Goal: Task Accomplishment & Management: Complete application form

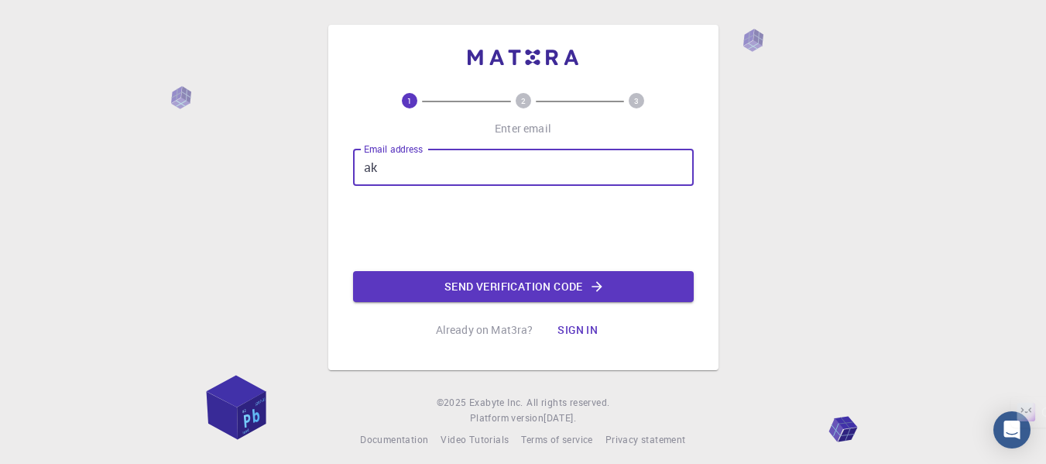
type input "a"
type input "[EMAIL_ADDRESS][DOMAIN_NAME]"
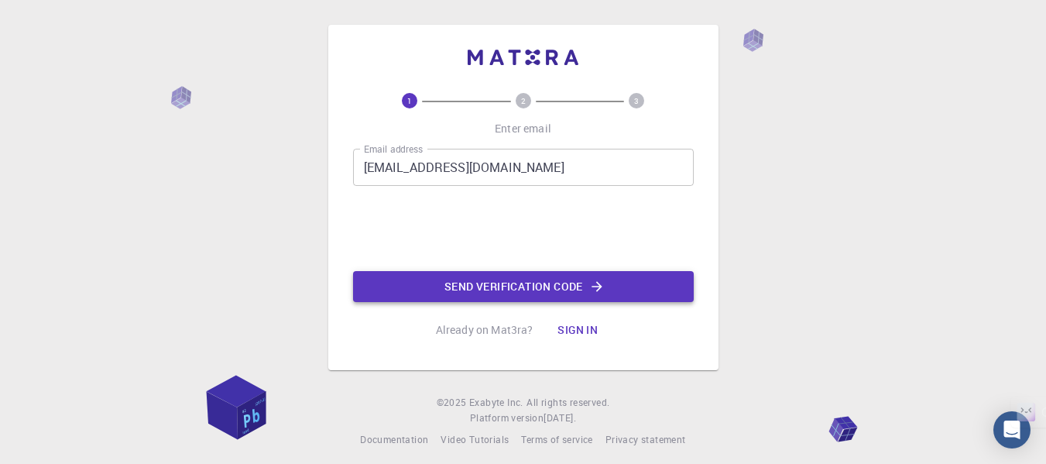
click at [435, 287] on button "Send verification code" at bounding box center [523, 286] width 341 height 31
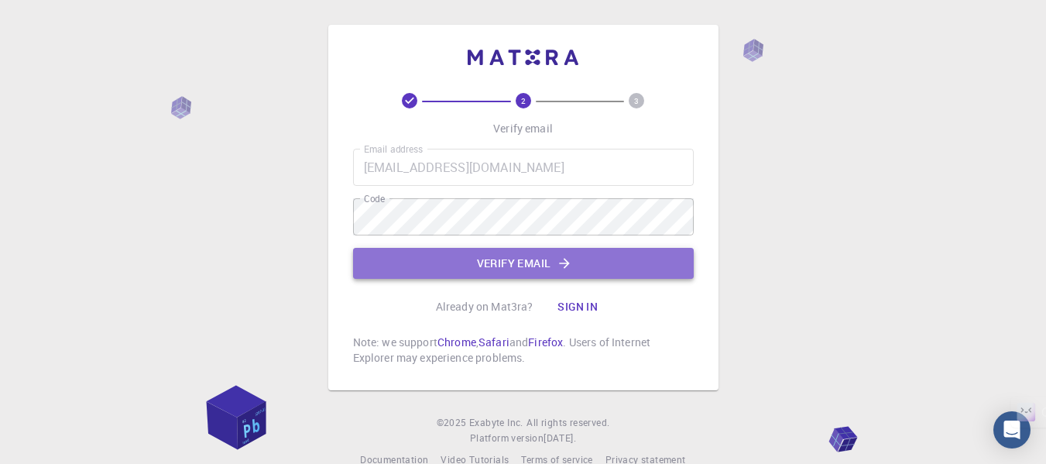
click at [597, 254] on button "Verify email" at bounding box center [523, 263] width 341 height 31
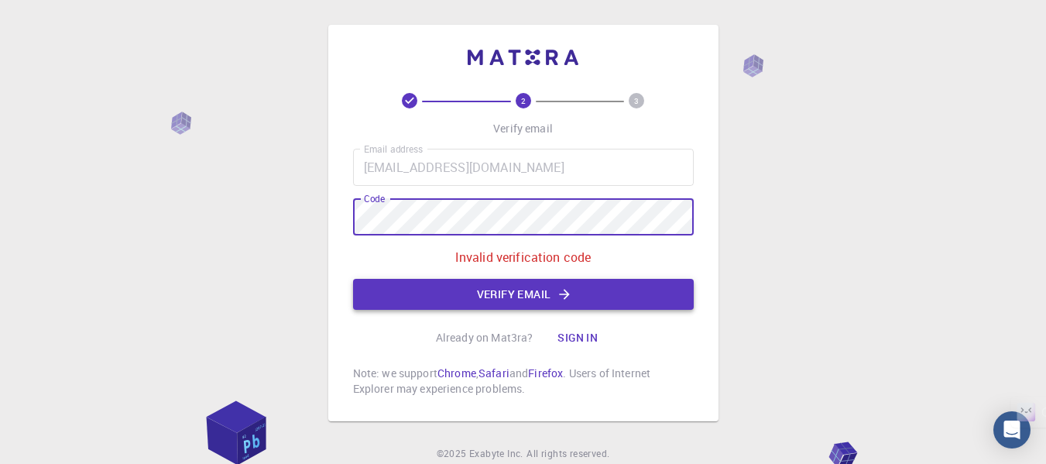
click at [560, 291] on icon "button" at bounding box center [564, 294] width 15 height 15
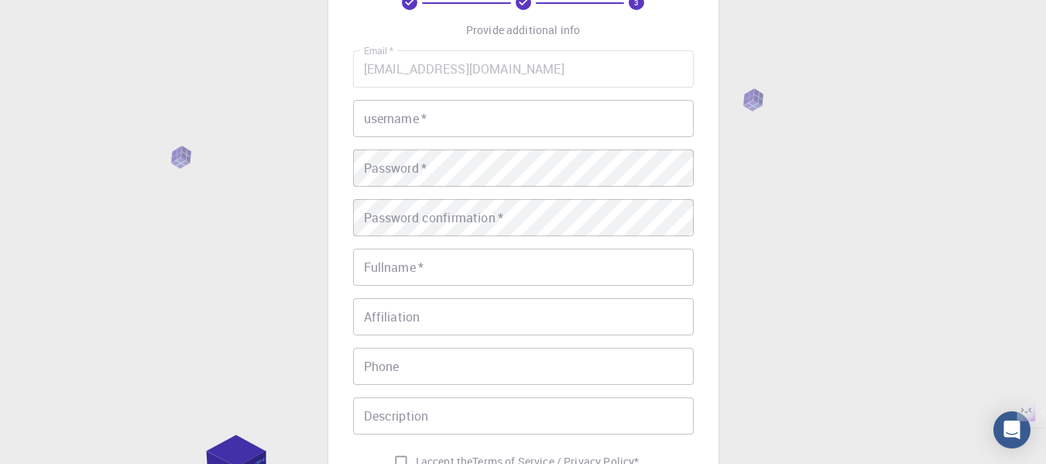
scroll to position [98, 0]
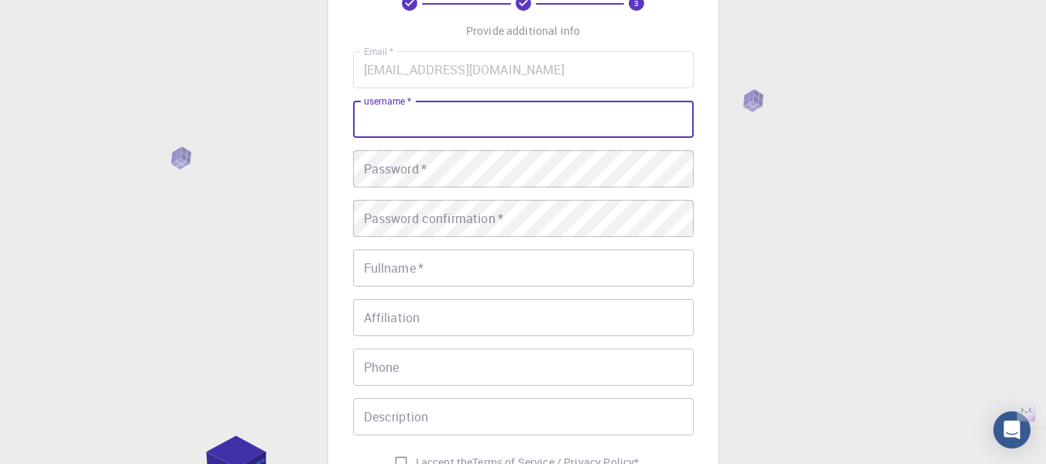
click at [505, 124] on input "username   *" at bounding box center [523, 119] width 341 height 37
type input "Akarsha"
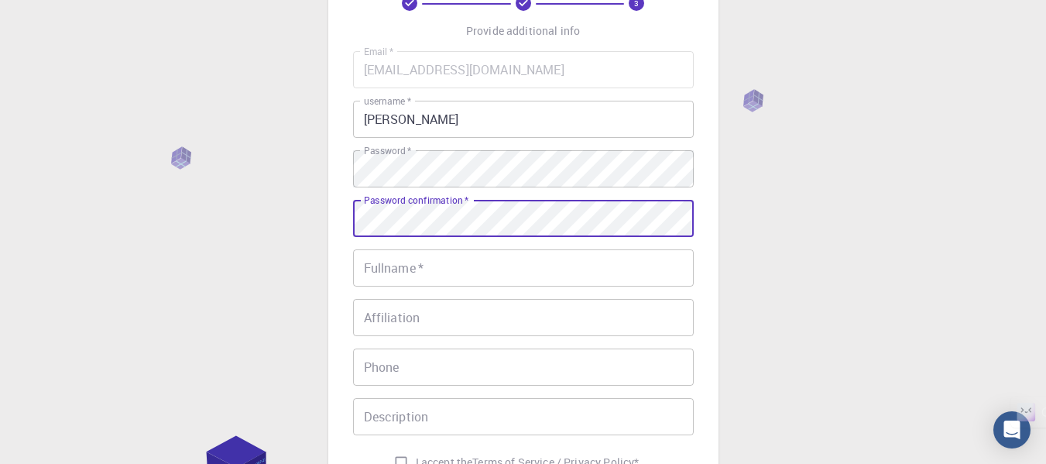
click at [482, 259] on input "Fullname   *" at bounding box center [523, 267] width 341 height 37
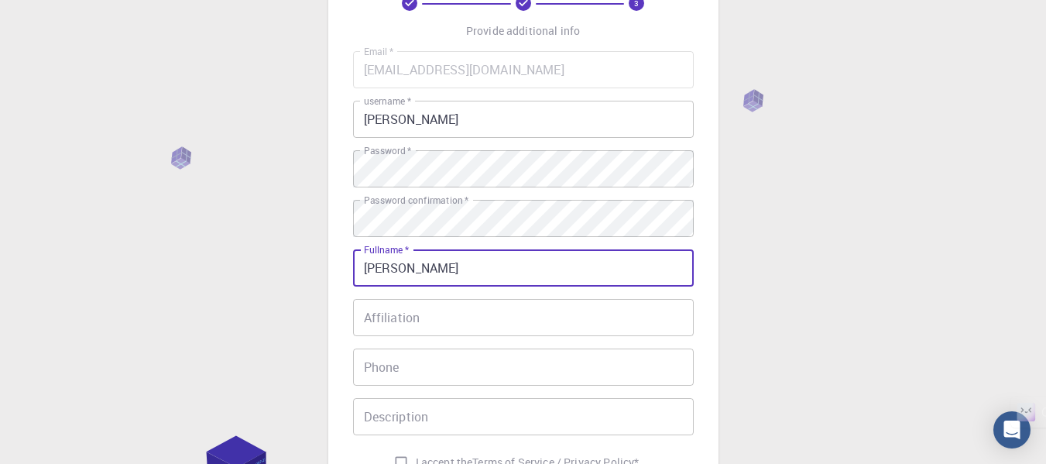
type input "Akarsha"
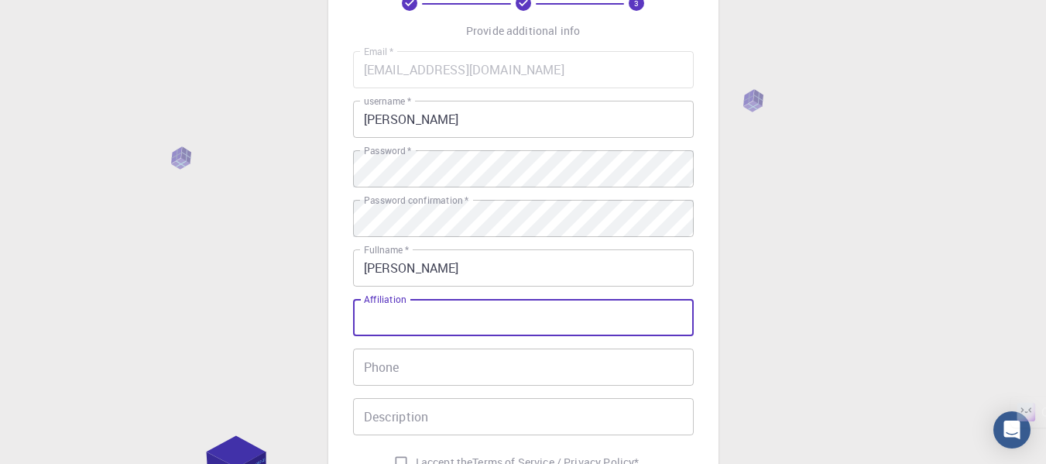
click at [419, 310] on input "Affiliation" at bounding box center [523, 317] width 341 height 37
type input "Researcher"
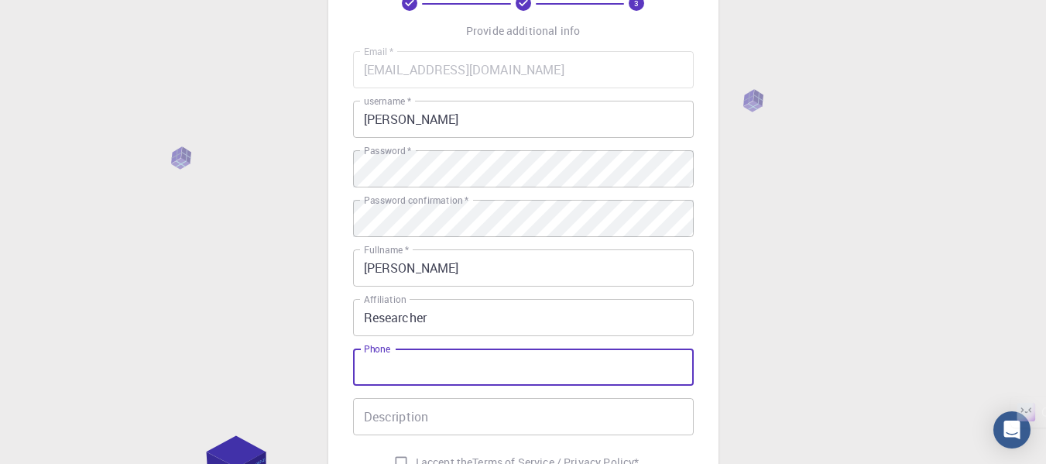
click at [401, 360] on input "Phone" at bounding box center [523, 366] width 341 height 37
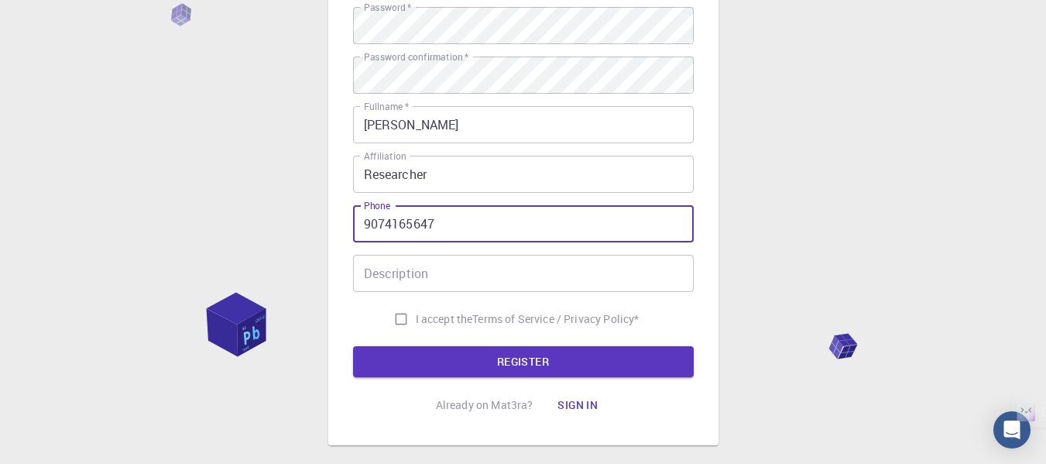
scroll to position [244, 0]
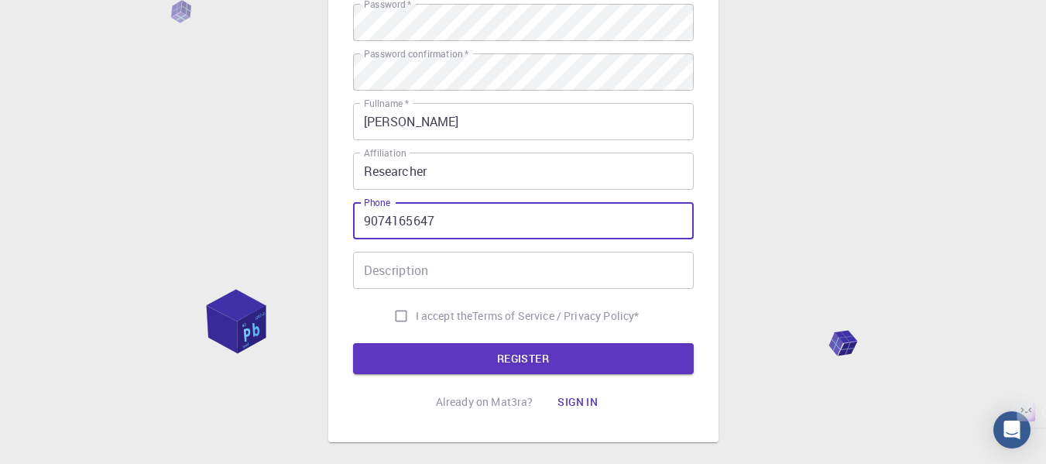
type input "9074165647"
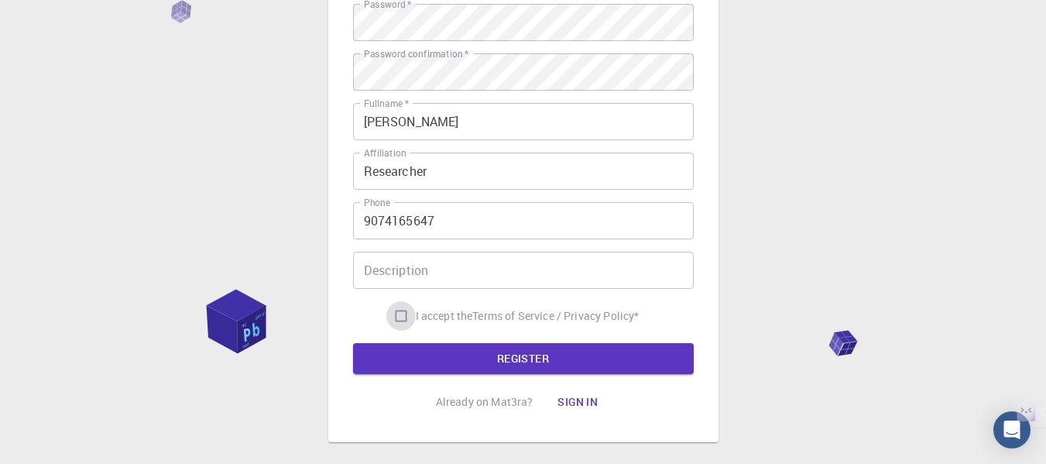
click at [397, 317] on input "I accept the Terms of Service / Privacy Policy *" at bounding box center [400, 315] width 29 height 29
checkbox input "true"
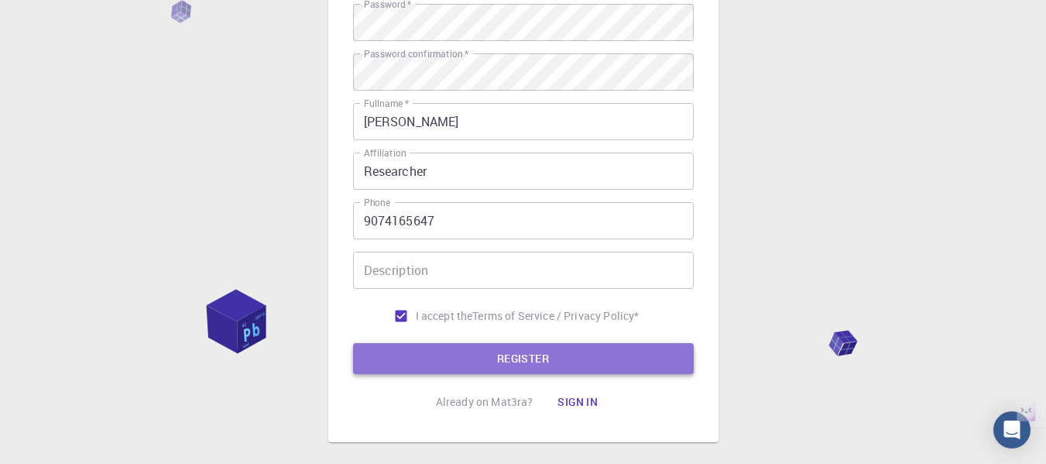
click at [418, 365] on button "REGISTER" at bounding box center [523, 358] width 341 height 31
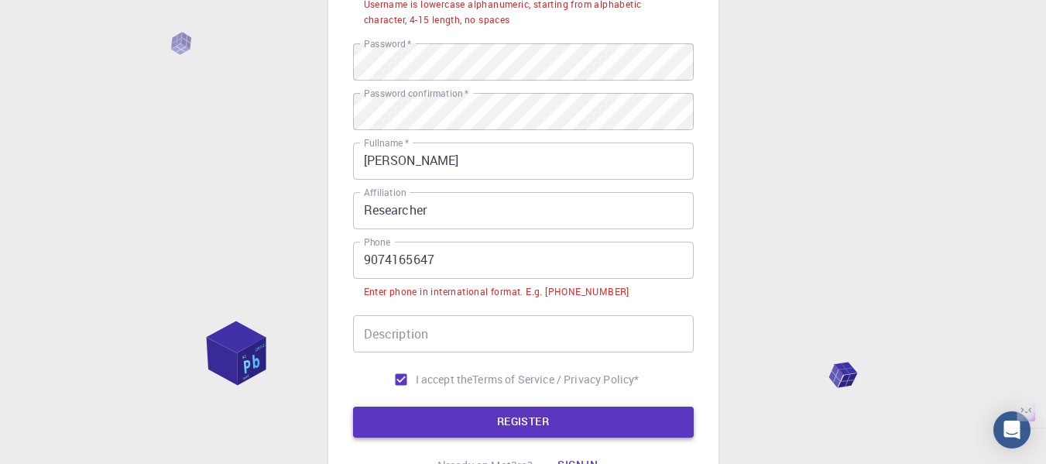
scroll to position [283, 0]
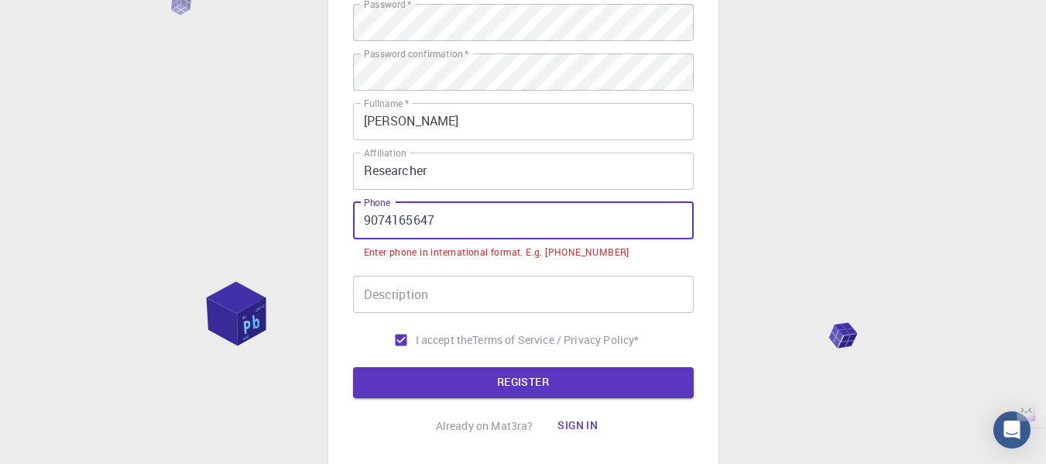
click at [362, 218] on input "9074165647" at bounding box center [523, 220] width 341 height 37
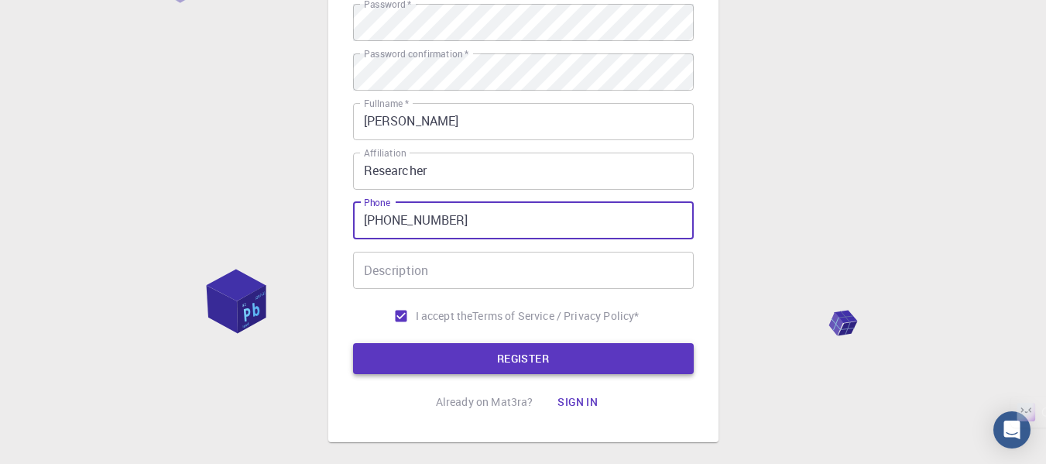
type input "+919074165647"
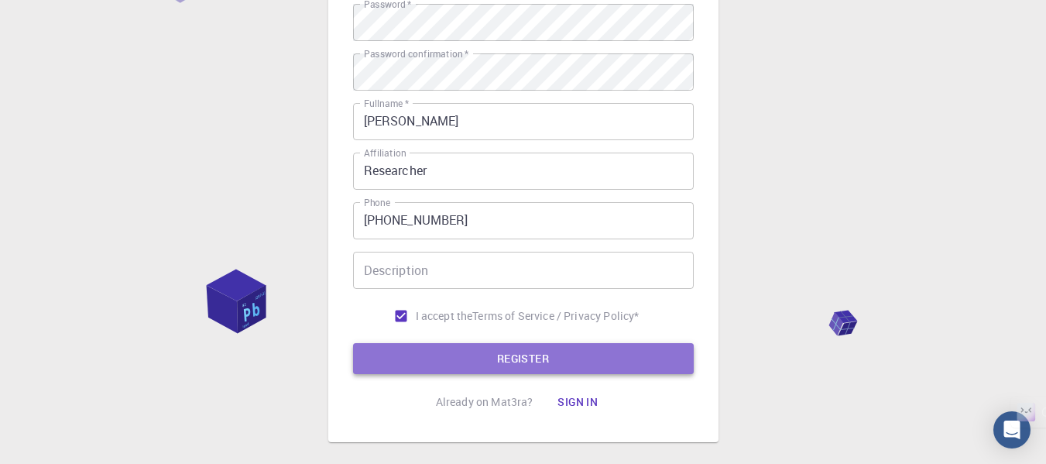
click at [412, 358] on button "REGISTER" at bounding box center [523, 358] width 341 height 31
click at [534, 356] on button "REGISTER" at bounding box center [523, 358] width 341 height 31
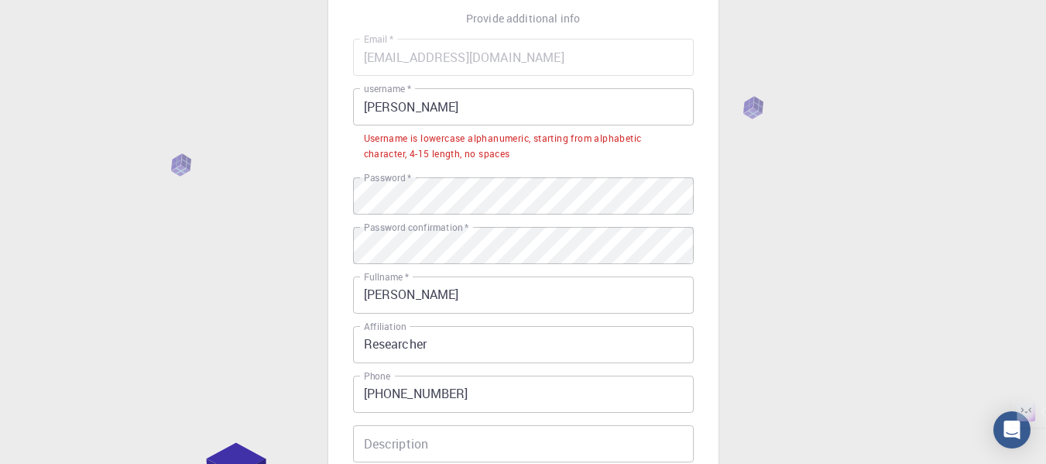
scroll to position [109, 0]
click at [485, 101] on input "Akarsha" at bounding box center [523, 107] width 341 height 37
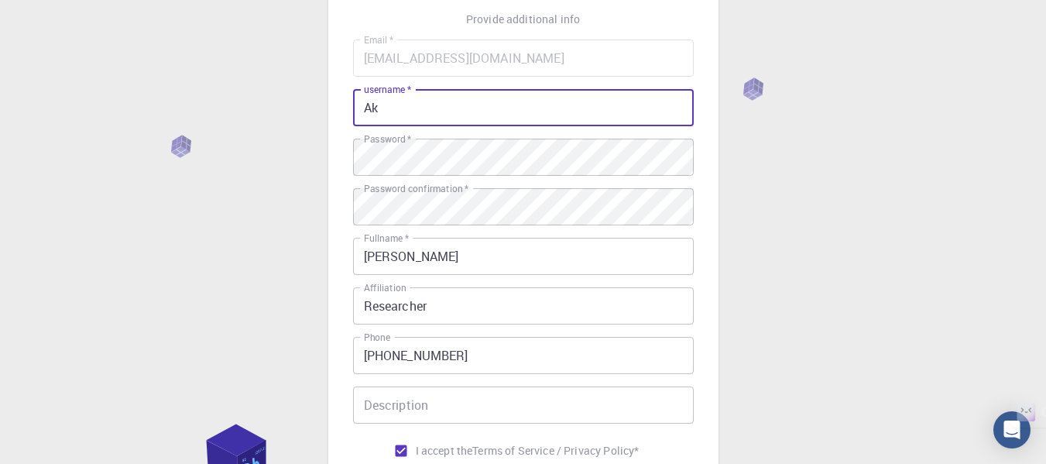
type input "A"
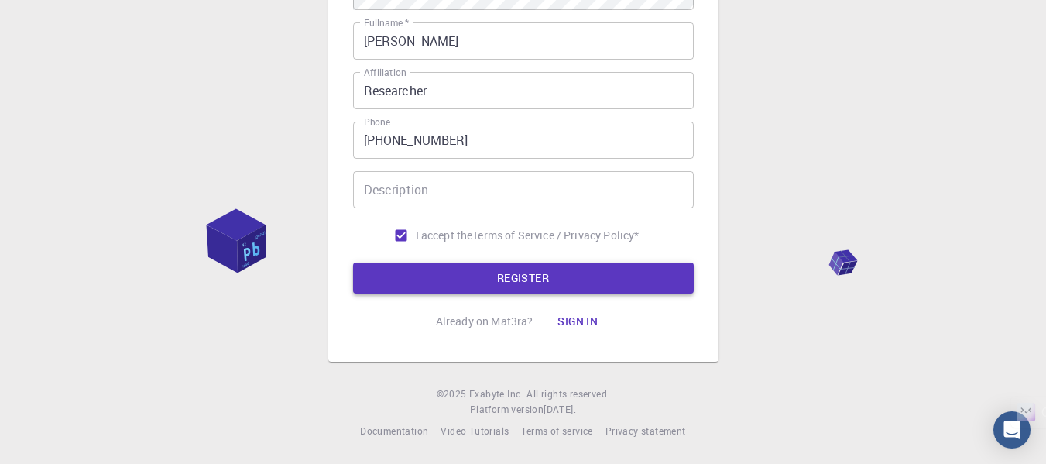
type input "akarsha"
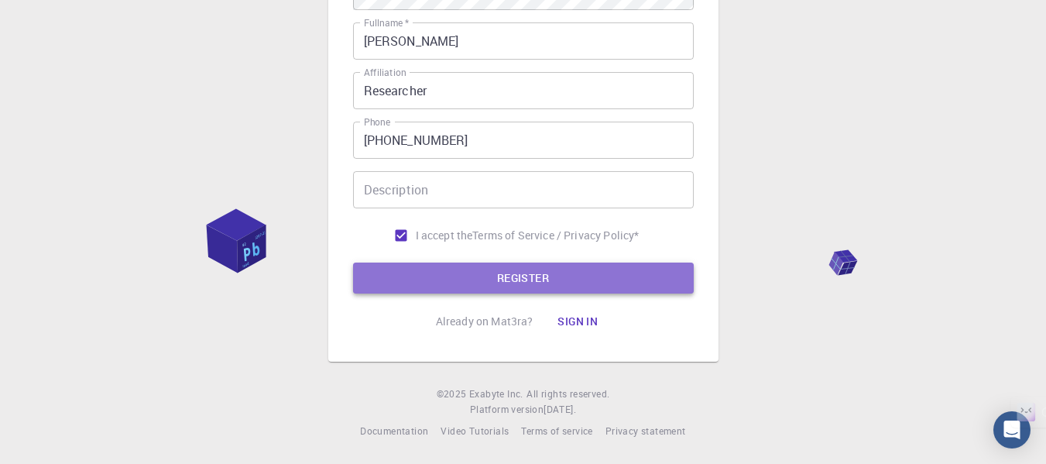
click at [420, 283] on button "REGISTER" at bounding box center [523, 277] width 341 height 31
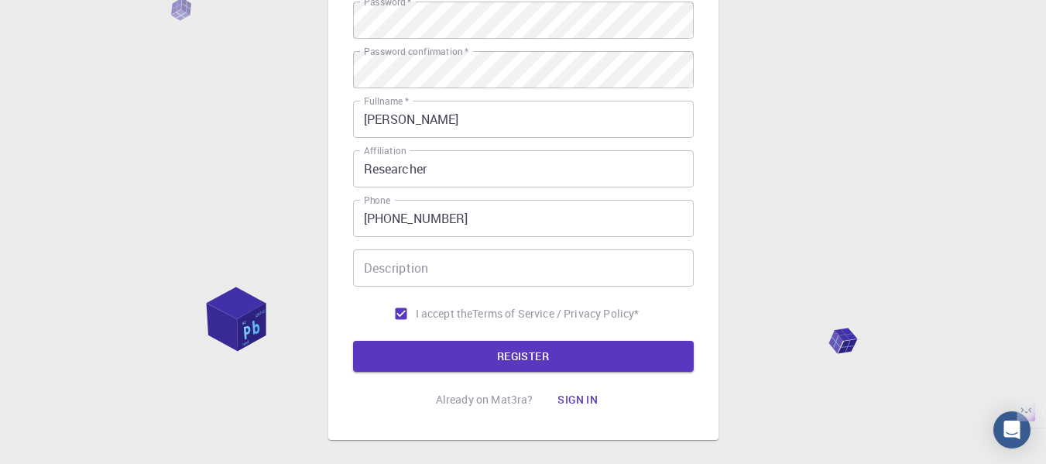
scroll to position [252, 0]
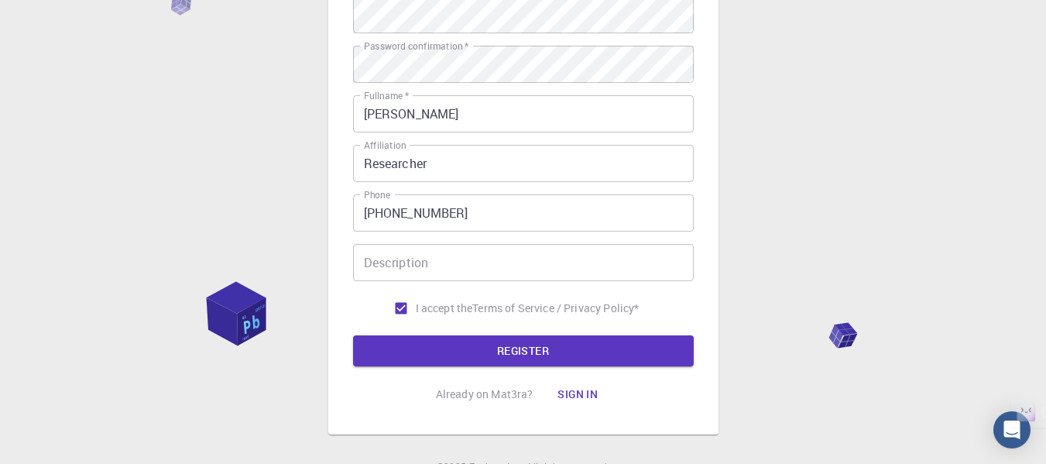
click at [566, 359] on body "3 Provide additional info Email   * vkakarsha8@gmail.com Email   * username   *…" at bounding box center [523, 142] width 1046 height 788
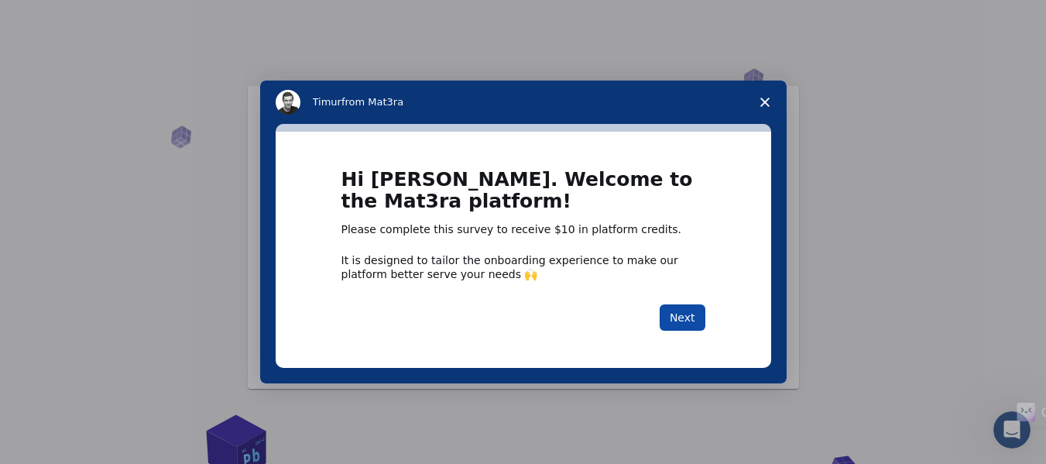
click at [681, 323] on button "Next" at bounding box center [683, 317] width 46 height 26
click at [690, 317] on button "Next" at bounding box center [683, 317] width 46 height 26
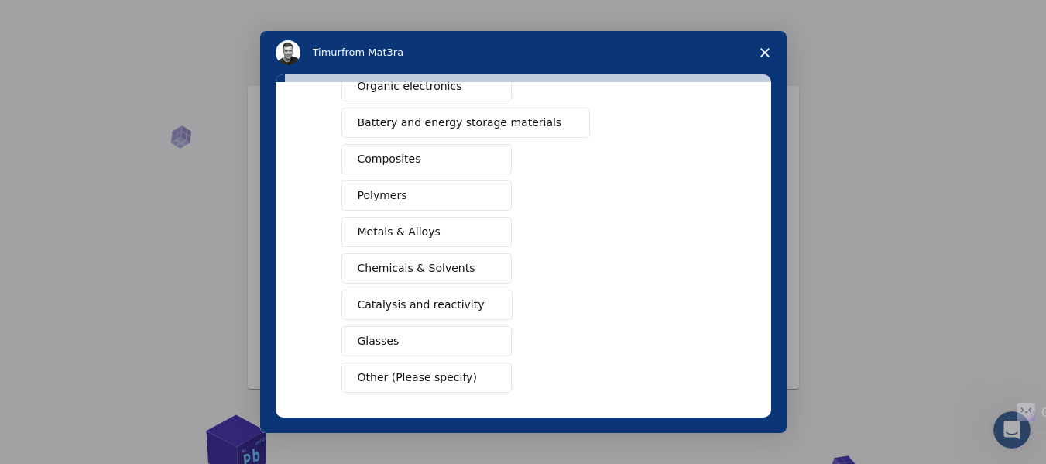
scroll to position [283, 0]
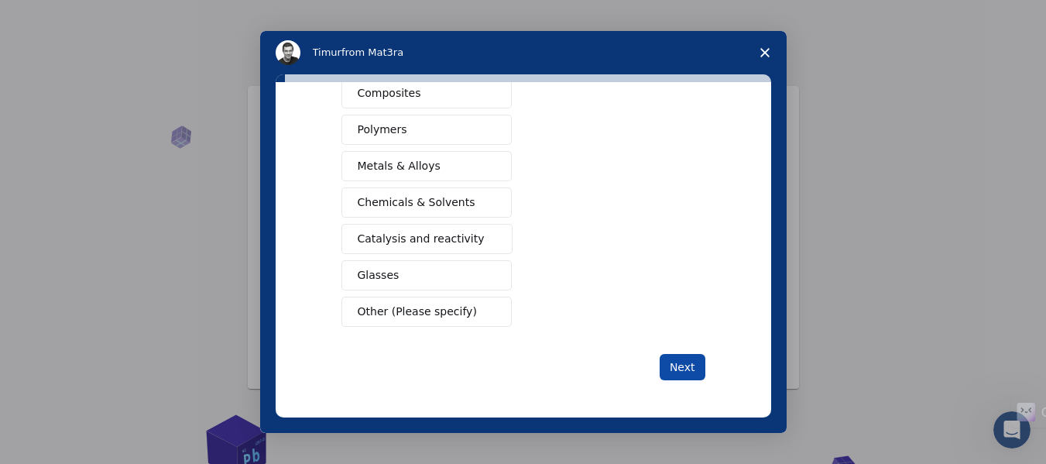
click at [674, 373] on button "Next" at bounding box center [683, 367] width 46 height 26
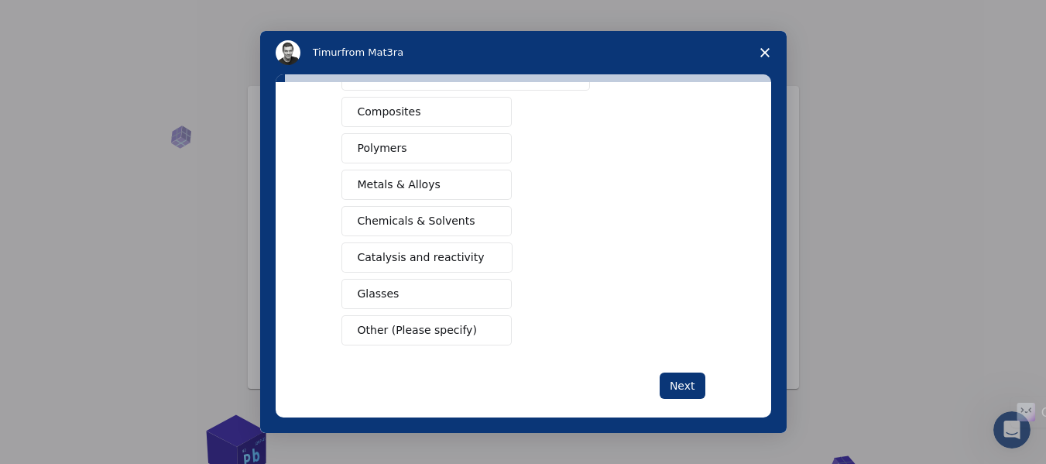
click at [451, 324] on button "Other (Please specify)" at bounding box center [426, 330] width 170 height 30
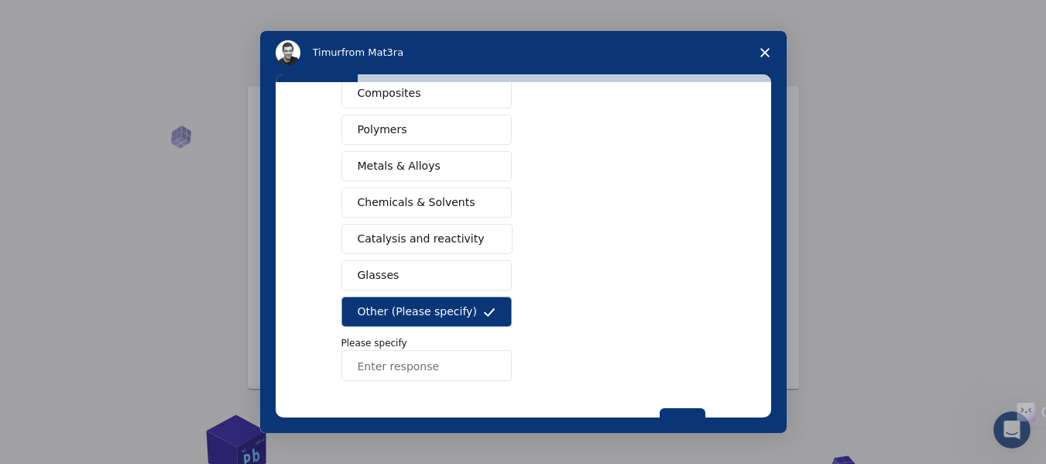
click at [408, 198] on span "Chemicals & Solvents" at bounding box center [417, 202] width 118 height 16
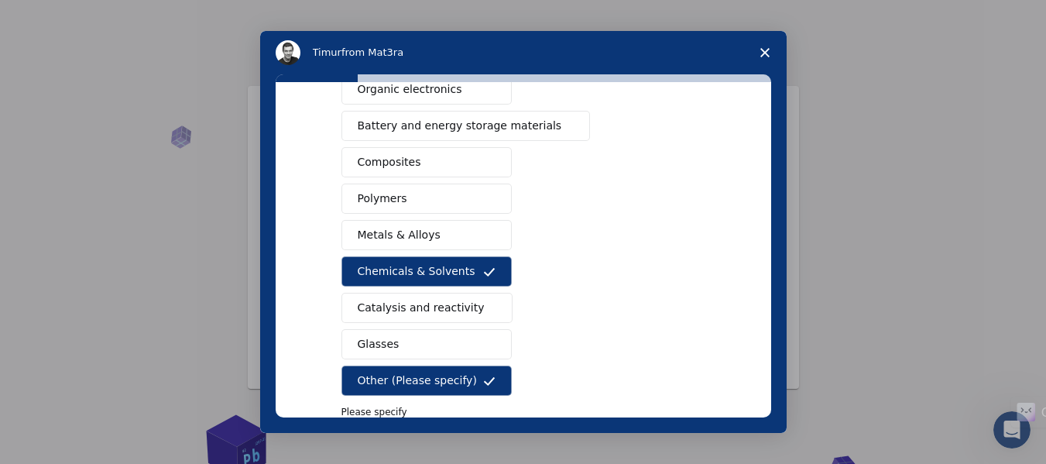
scroll to position [214, 0]
click at [408, 198] on button "Polymers" at bounding box center [426, 199] width 170 height 30
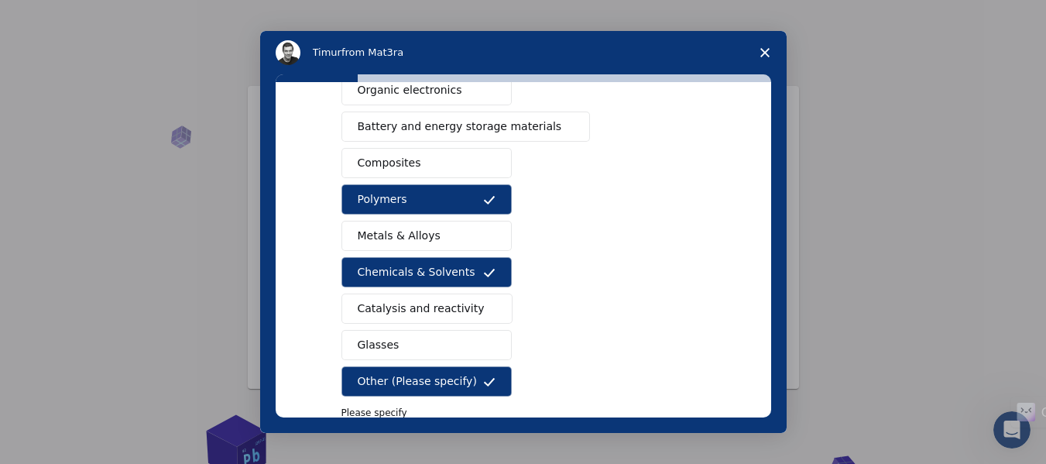
click at [397, 164] on span "Composites" at bounding box center [389, 163] width 63 height 16
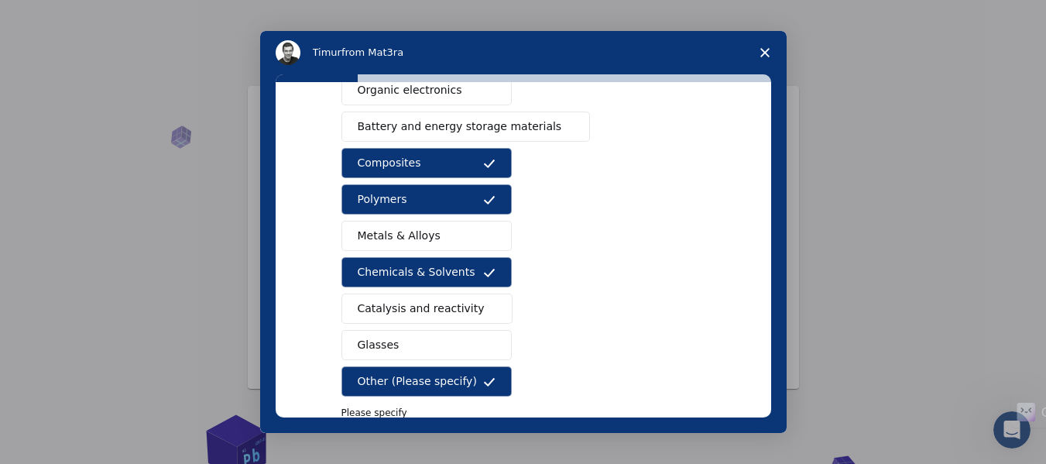
click at [384, 232] on span "Metals & Alloys" at bounding box center [399, 236] width 83 height 16
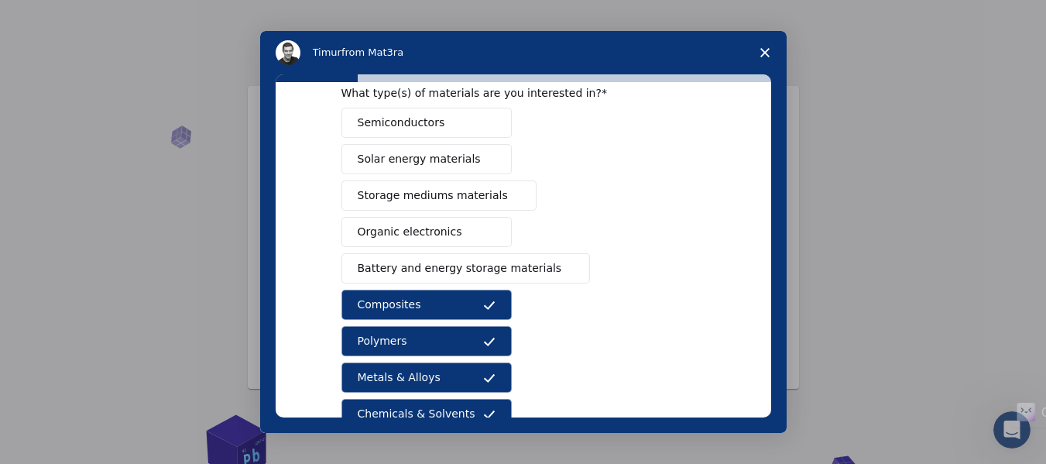
scroll to position [71, 0]
click at [384, 232] on span "Organic electronics" at bounding box center [410, 233] width 105 height 16
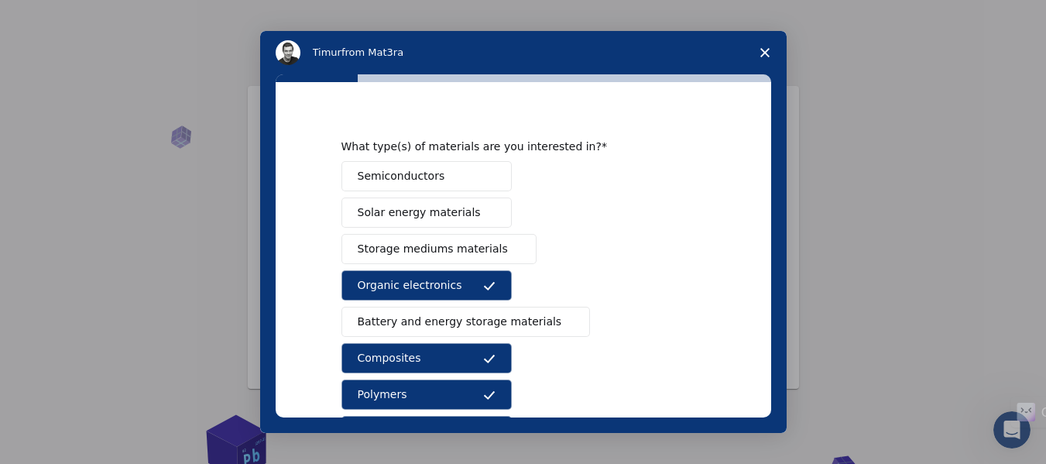
scroll to position [0, 0]
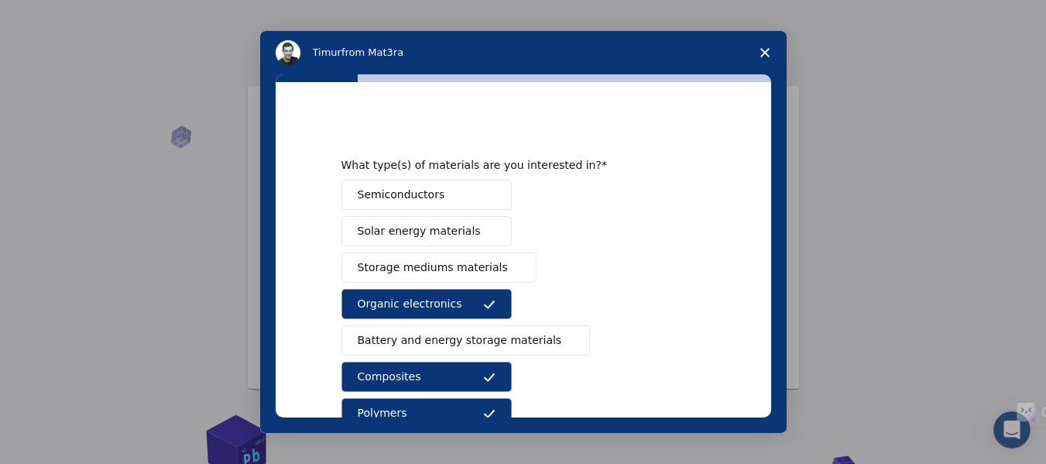
click at [404, 232] on span "Solar energy materials" at bounding box center [419, 231] width 123 height 16
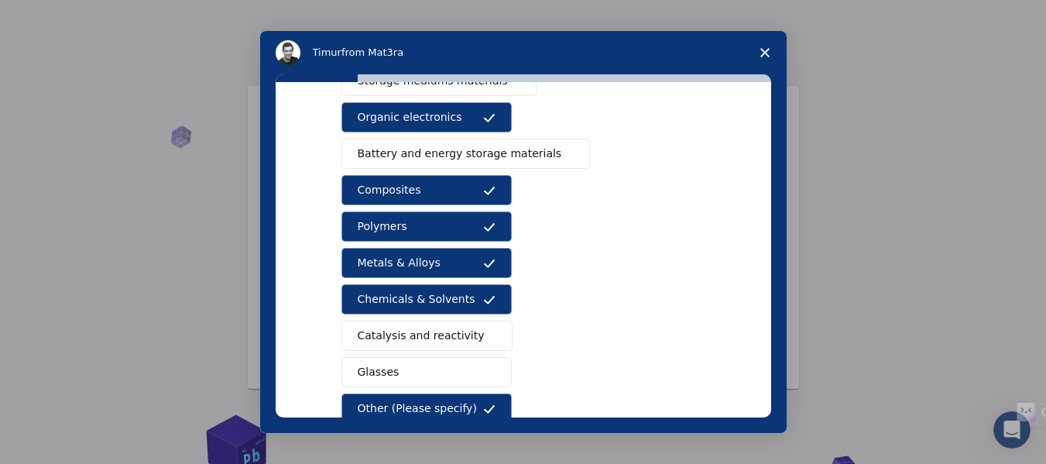
scroll to position [338, 0]
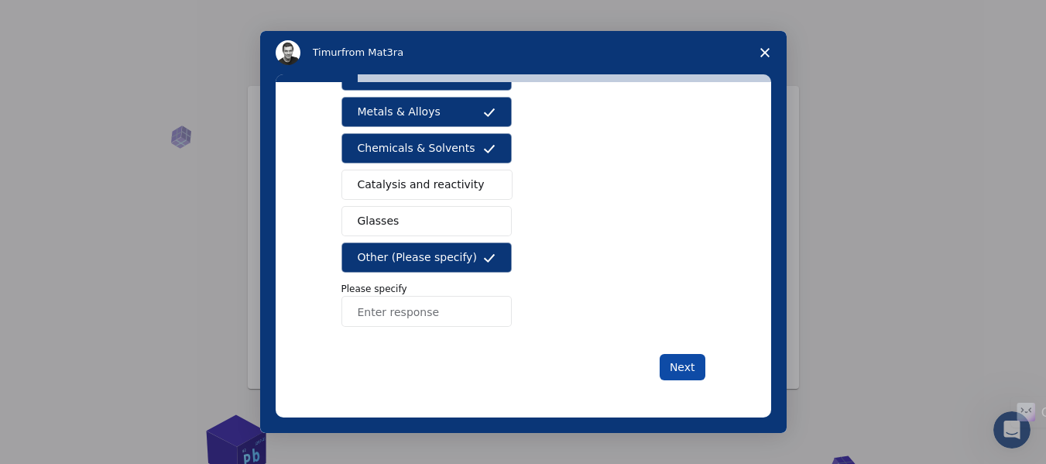
click at [688, 378] on button "Next" at bounding box center [683, 367] width 46 height 26
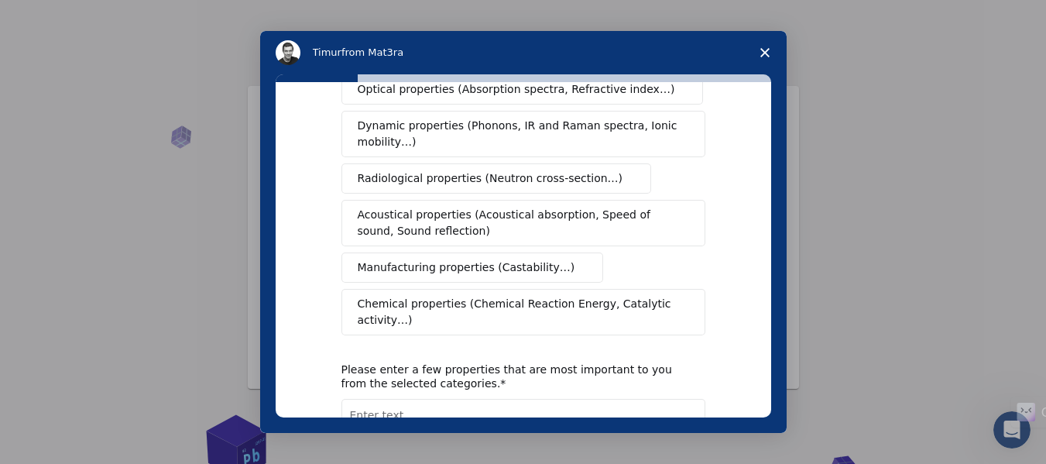
scroll to position [262, 0]
click at [526, 300] on button "Chemical properties (Chemical Reaction Energy, Catalytic activity…)" at bounding box center [523, 311] width 364 height 46
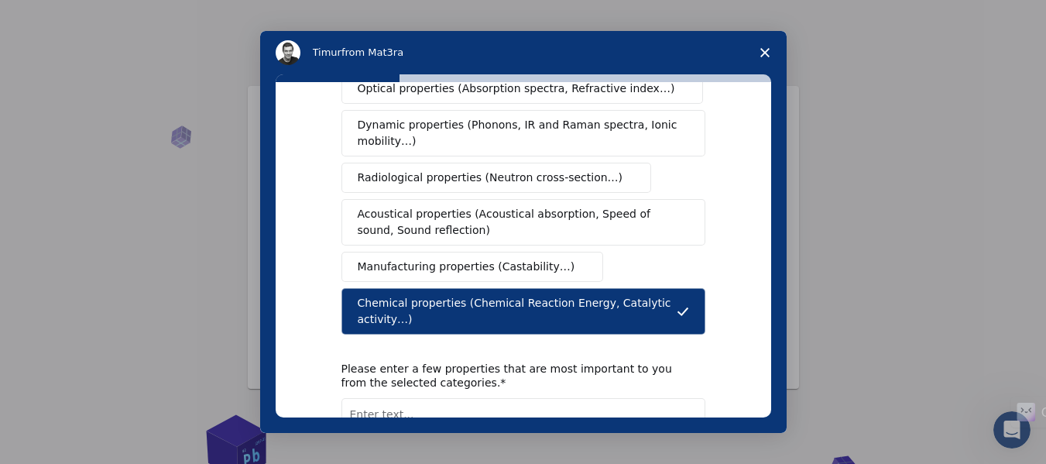
click at [486, 398] on textarea "Enter text..." at bounding box center [523, 429] width 364 height 63
type textarea "Chemical organic compounds, nanoparticles, MRI, Probes"
click at [736, 169] on div "What type(s) of properties are you interested in? Mechanical properties (Surfac…" at bounding box center [524, 249] width 496 height 335
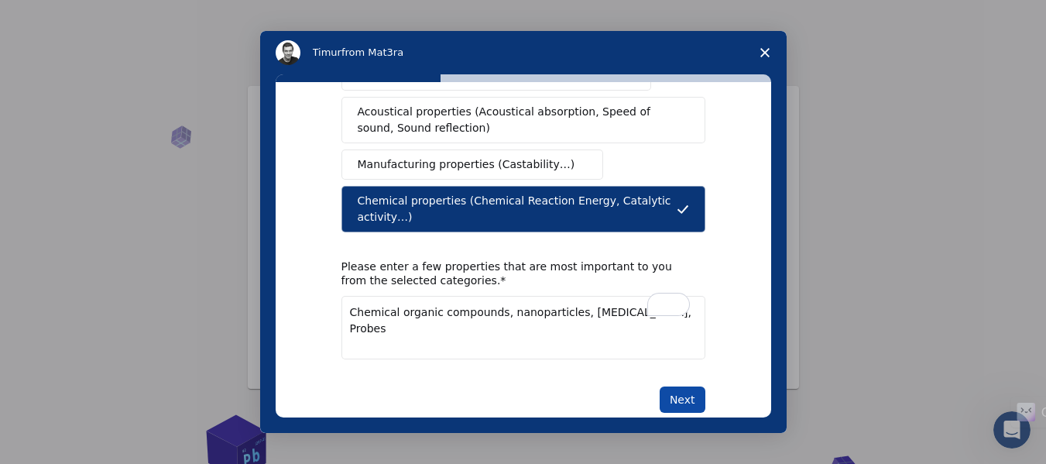
click at [695, 386] on button "Next" at bounding box center [683, 399] width 46 height 26
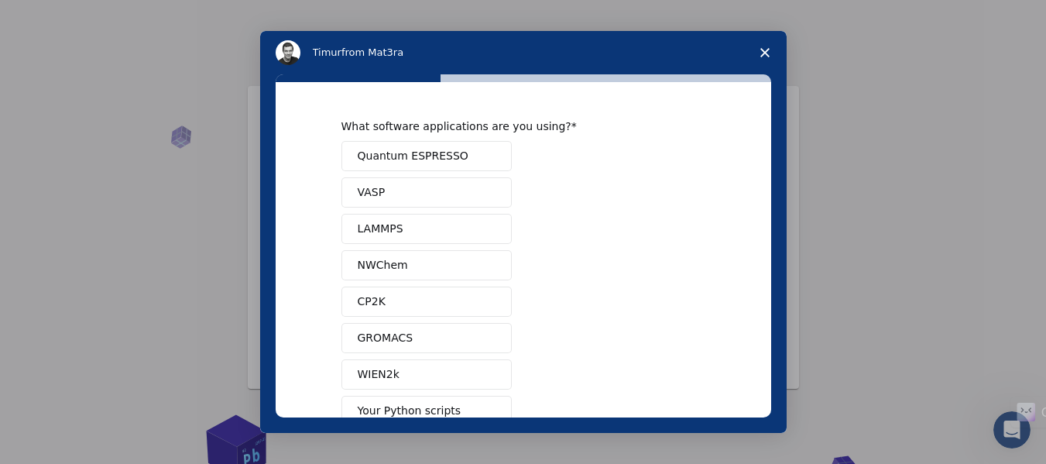
scroll to position [2, 0]
click at [406, 192] on button "VASP" at bounding box center [426, 191] width 170 height 30
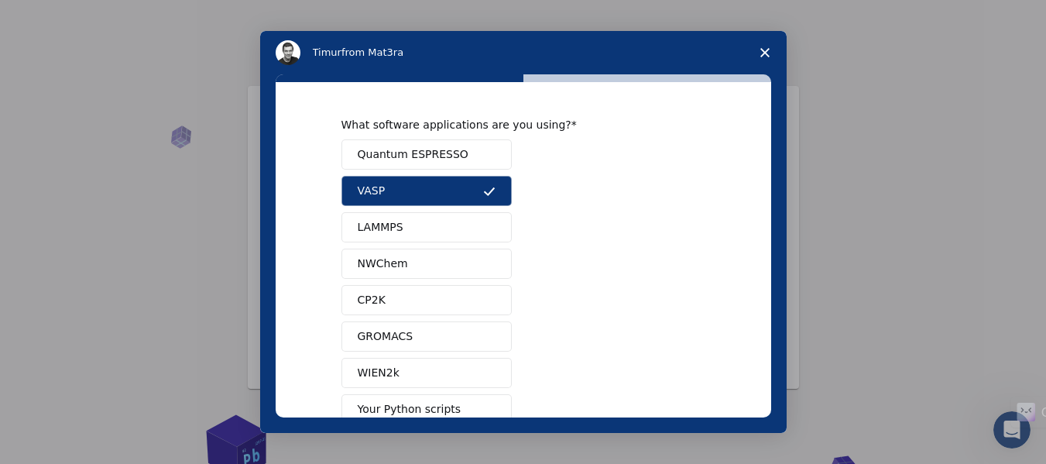
scroll to position [172, 0]
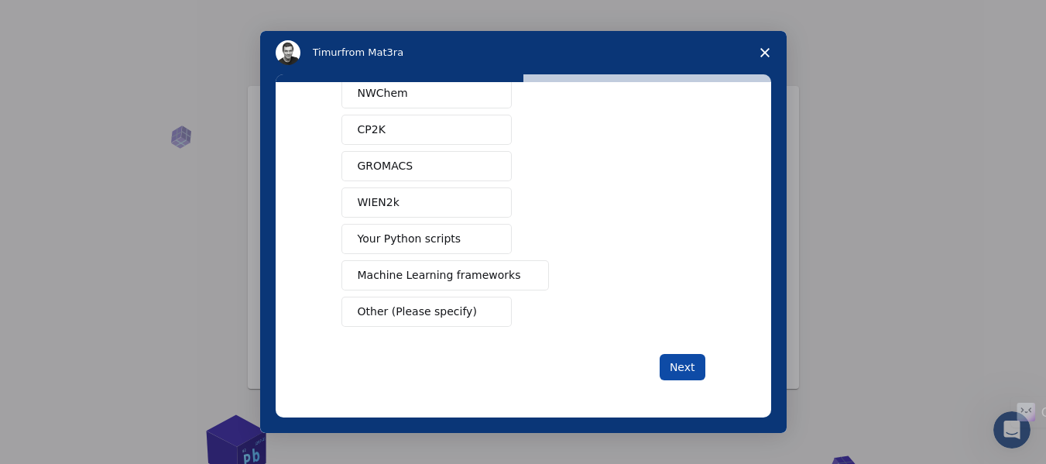
click at [679, 365] on button "Next" at bounding box center [683, 367] width 46 height 26
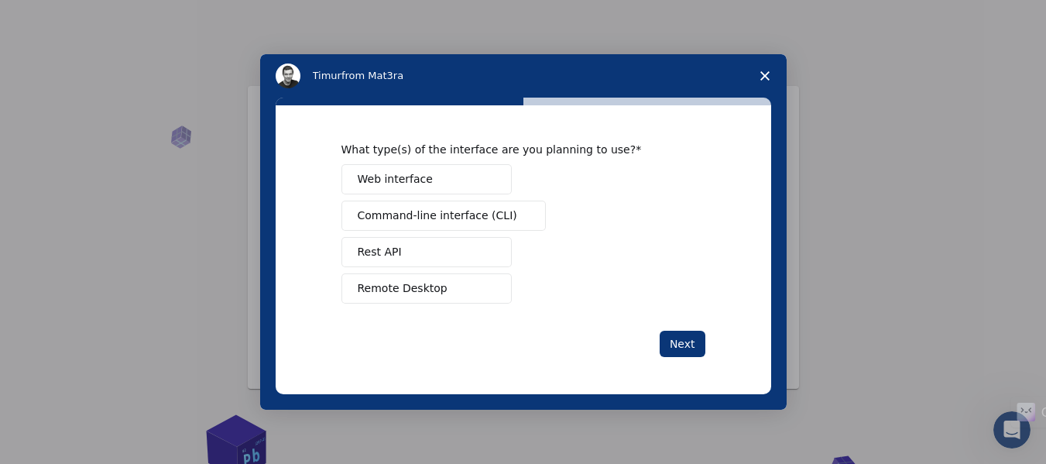
scroll to position [0, 0]
click at [413, 172] on span "Web interface" at bounding box center [395, 179] width 75 height 16
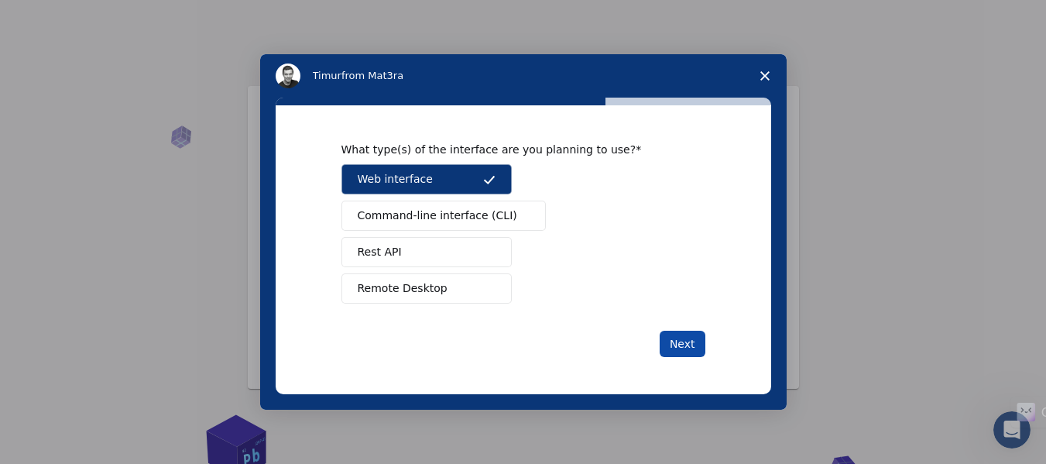
click at [688, 348] on button "Next" at bounding box center [683, 344] width 46 height 26
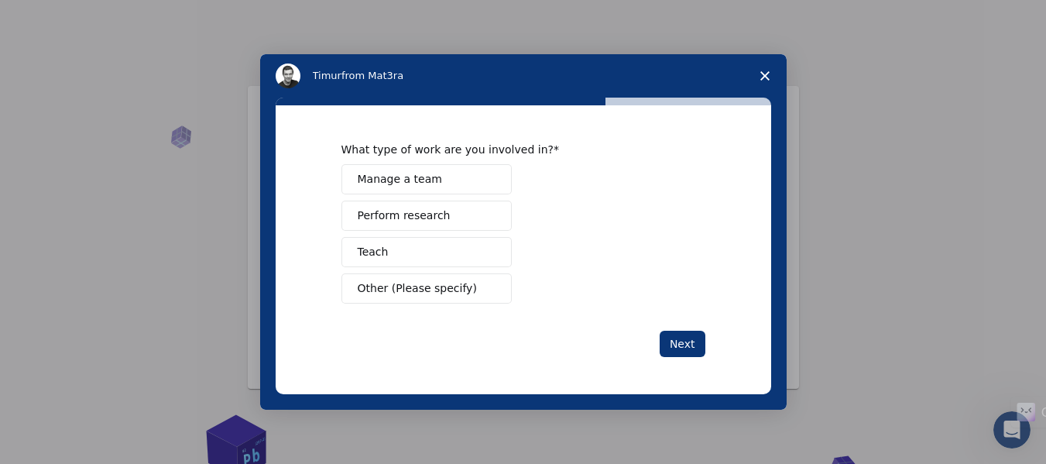
click at [473, 218] on button "Perform research" at bounding box center [426, 216] width 170 height 30
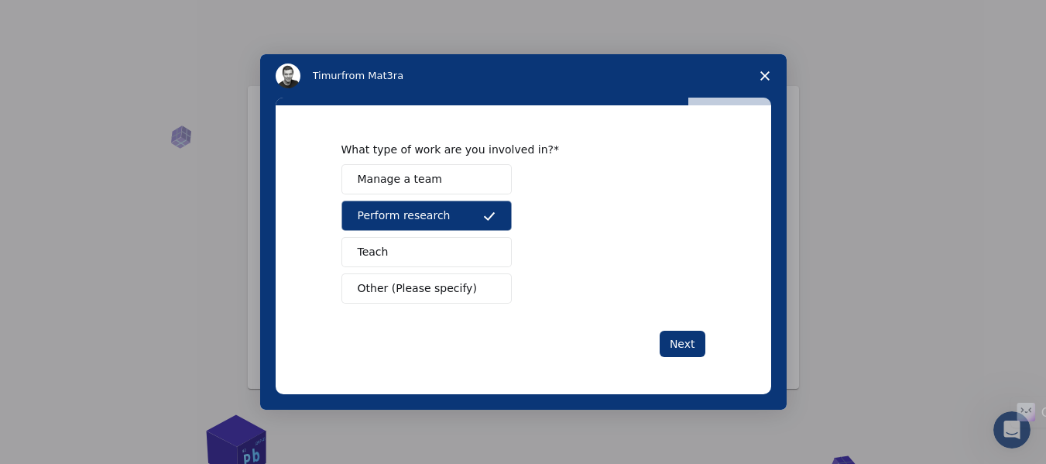
click at [474, 253] on button "Teach" at bounding box center [426, 252] width 170 height 30
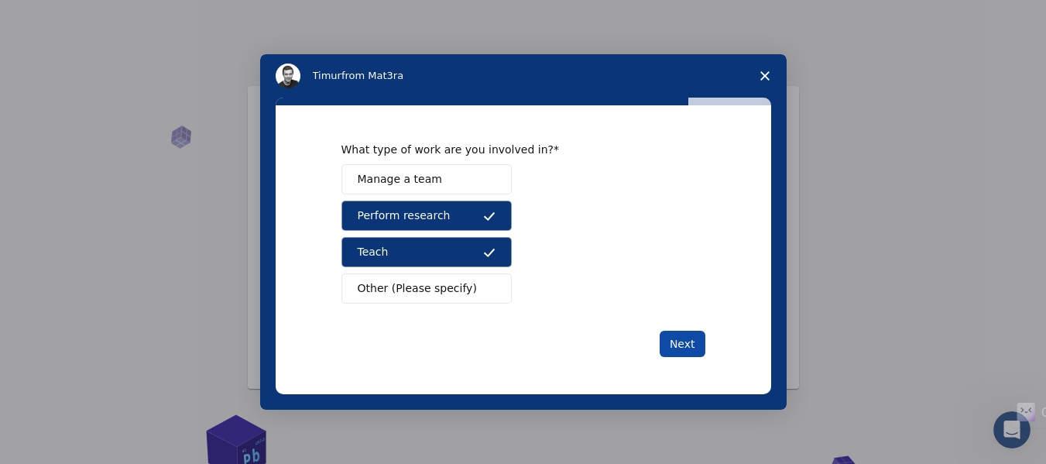
click at [686, 355] on button "Next" at bounding box center [683, 344] width 46 height 26
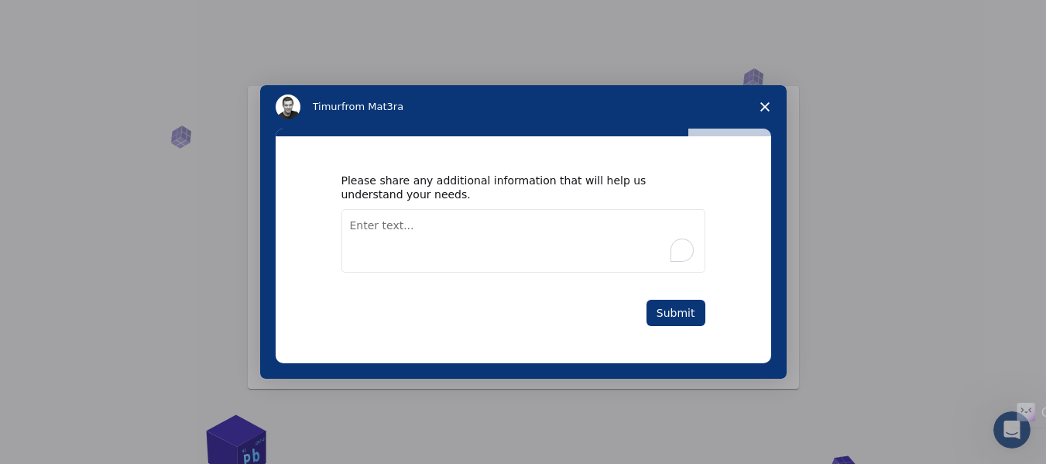
click at [454, 218] on textarea "To enrich screen reader interactions, please activate Accessibility in Grammarl…" at bounding box center [523, 240] width 364 height 63
type textarea "provide images that shows the probes,"
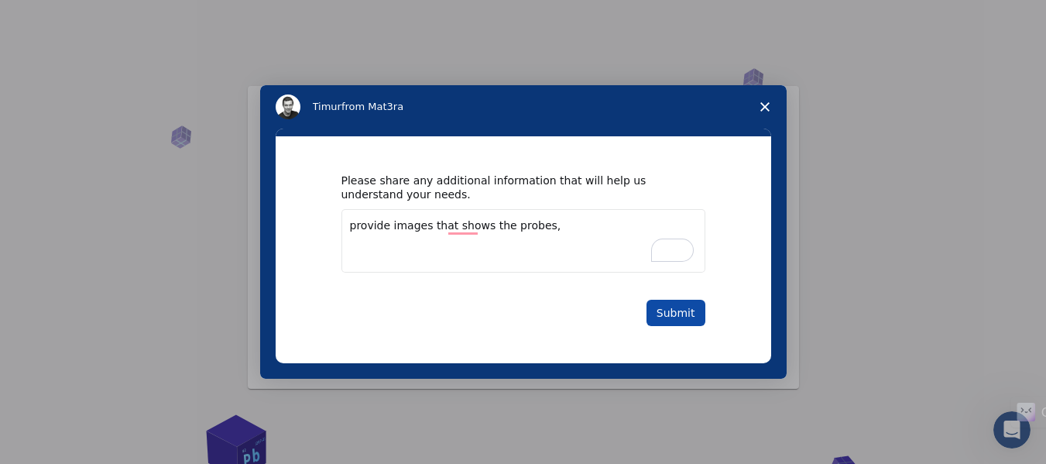
click at [673, 304] on button "Submit" at bounding box center [676, 313] width 59 height 26
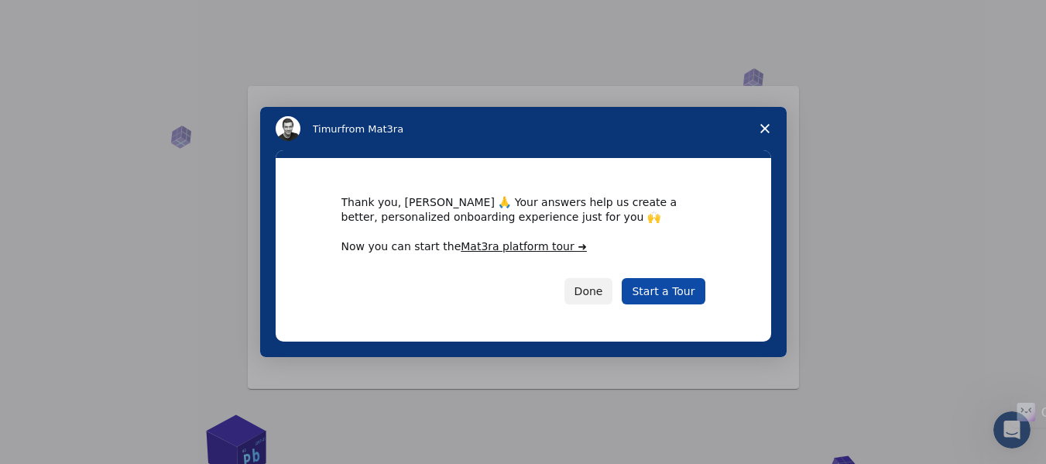
click at [677, 289] on link "Start a Tour" at bounding box center [663, 291] width 83 height 26
